Goal: Task Accomplishment & Management: Complete application form

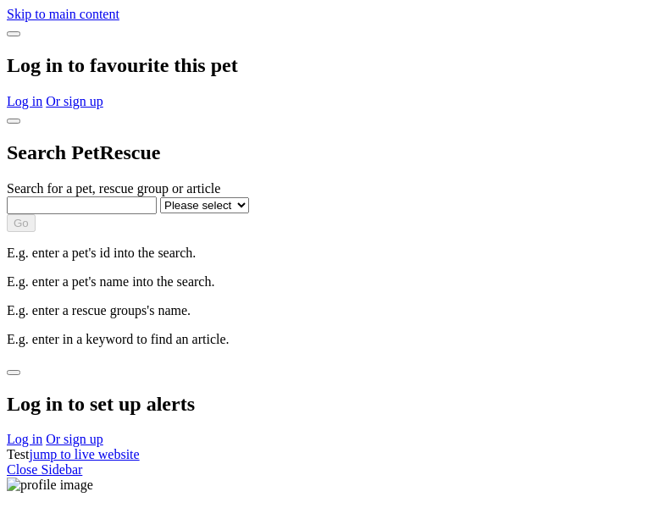
select select
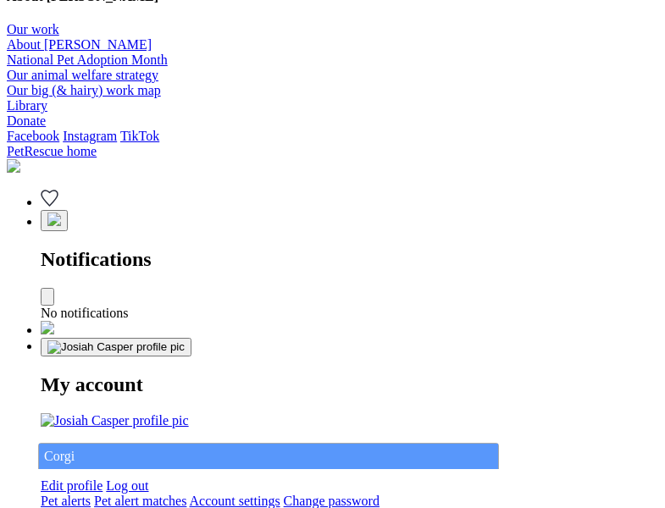
type input "Corgi"
select select "844268919"
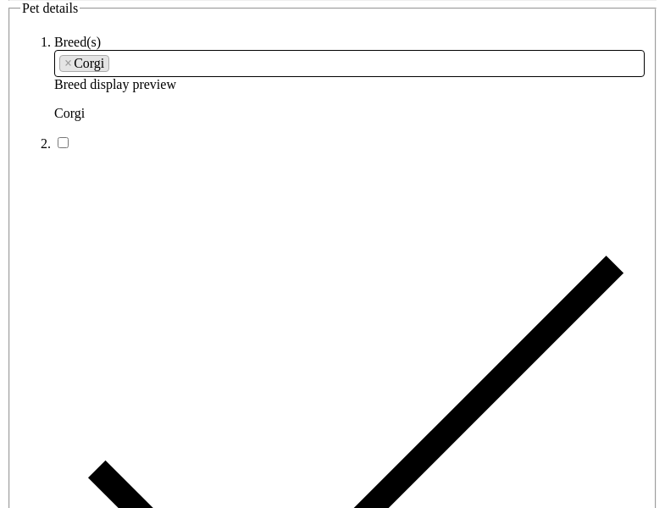
type input "Mott Haven/Port Morris22, Western Australia, 5254"
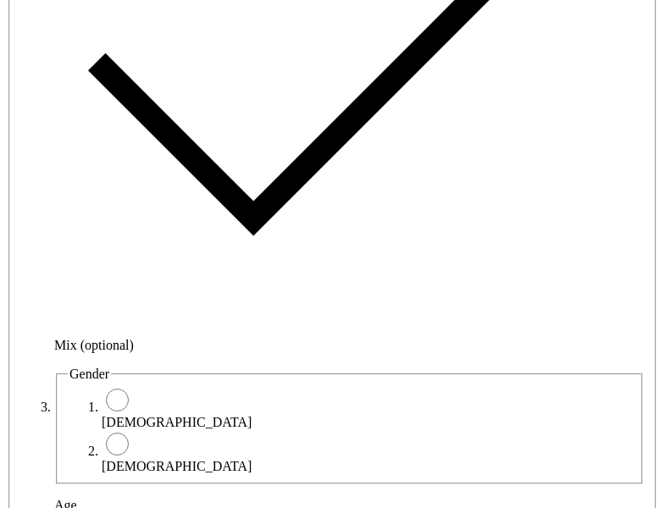
type input "14FEO934M45O193"
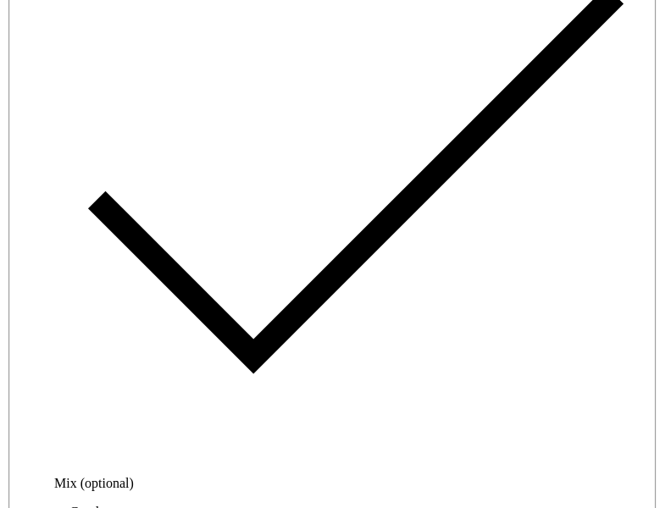
radio input "true"
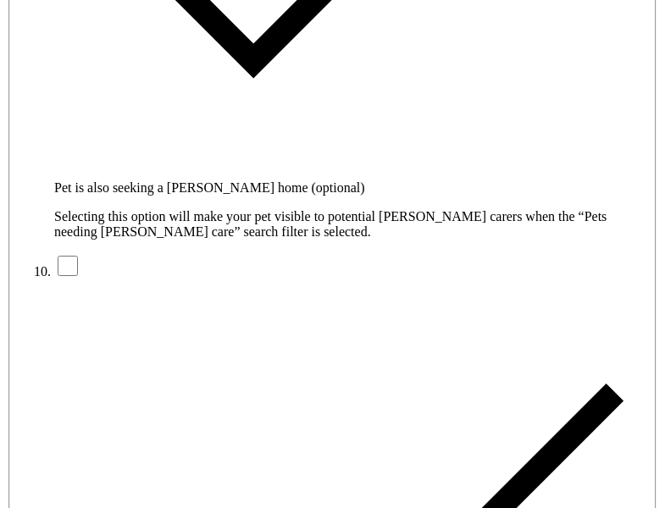
type input "Please wait..."
